Goal: Navigation & Orientation: Find specific page/section

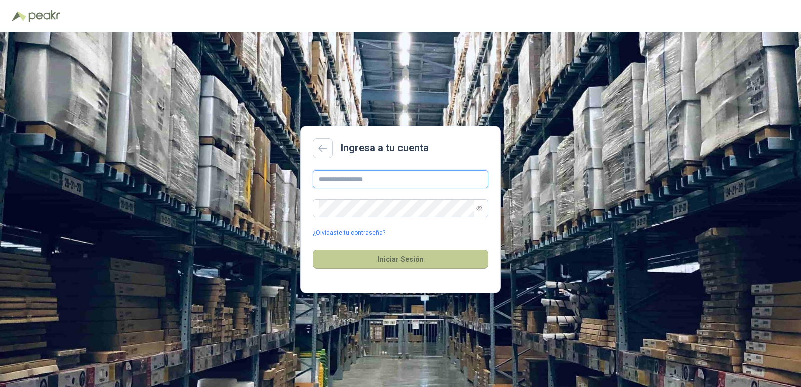
type input "**********"
click at [340, 265] on button "Iniciar Sesión" at bounding box center [400, 259] width 175 height 19
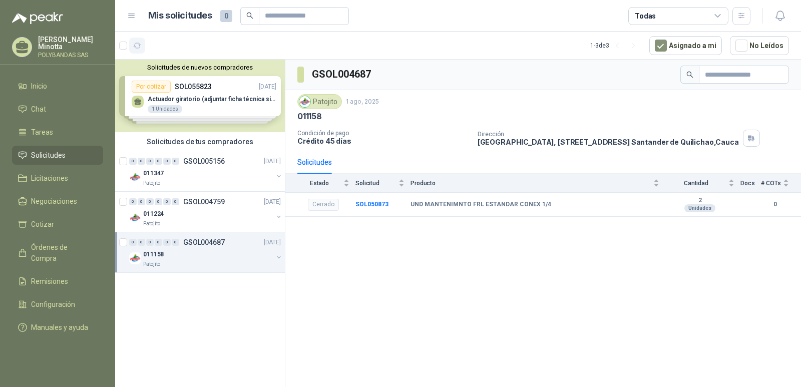
click at [139, 47] on icon "button" at bounding box center [137, 46] width 9 height 9
click at [34, 135] on span "Tareas" at bounding box center [42, 132] width 22 height 11
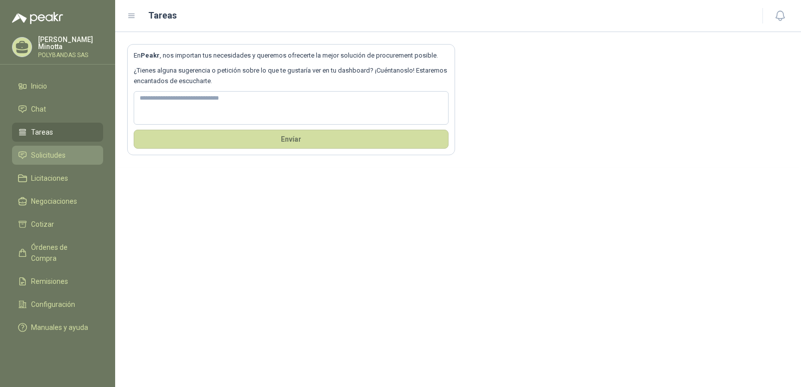
click at [36, 153] on span "Solicitudes" at bounding box center [48, 155] width 35 height 11
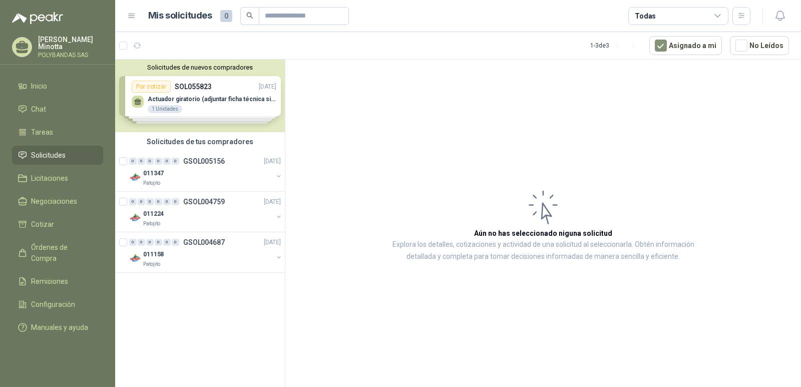
click at [178, 69] on button "Solicitudes de nuevos compradores" at bounding box center [200, 68] width 162 height 8
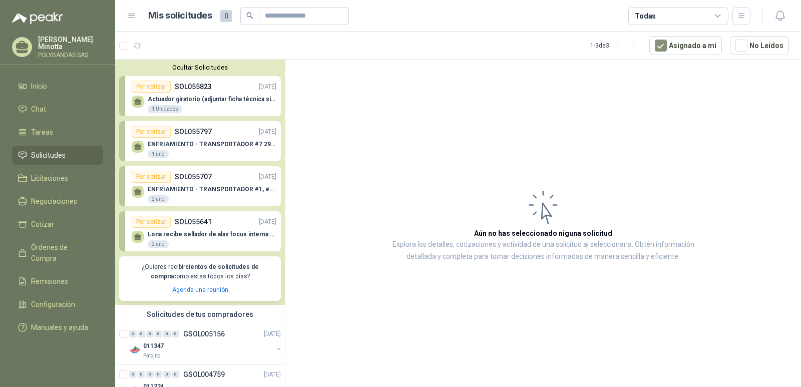
click at [168, 67] on button "Ocultar Solicitudes" at bounding box center [200, 68] width 162 height 8
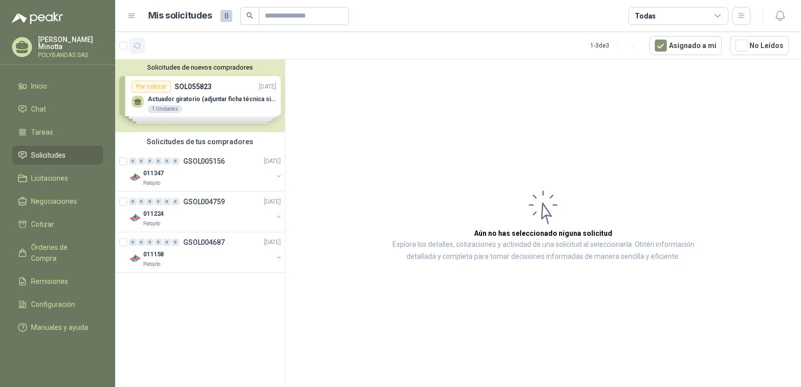
click at [141, 48] on icon "button" at bounding box center [137, 46] width 9 height 9
click at [53, 49] on p "Solanyi [PERSON_NAME]" at bounding box center [70, 43] width 65 height 14
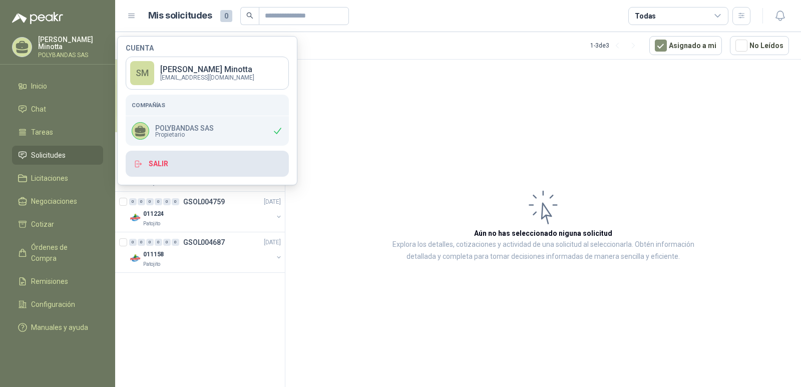
click at [157, 164] on button "Salir" at bounding box center [207, 164] width 163 height 26
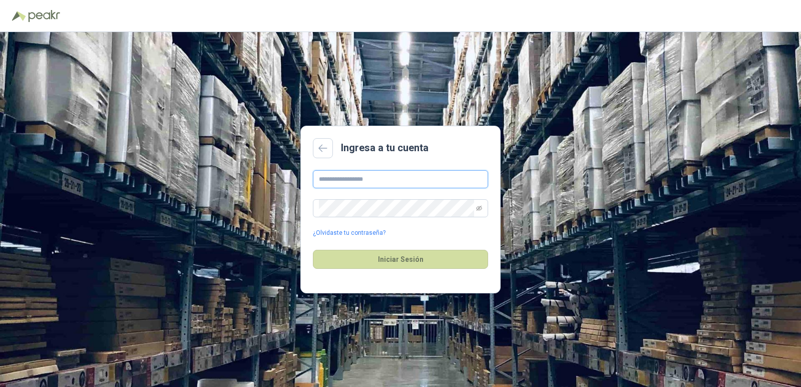
type input "**********"
